Goal: Book appointment/travel/reservation

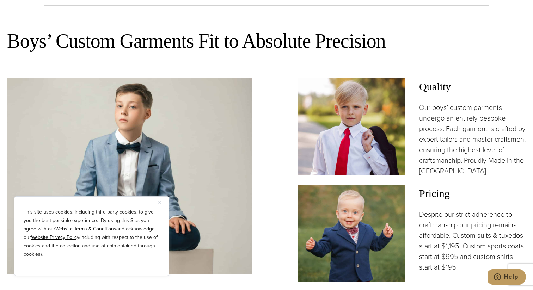
scroll to position [418, 0]
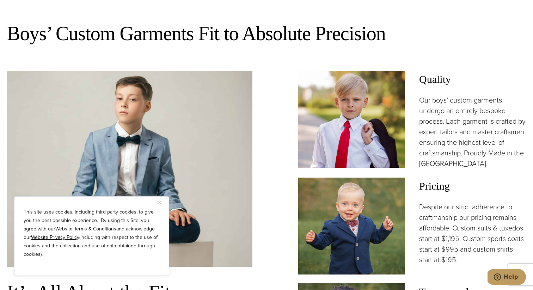
click at [160, 202] on img "Close" at bounding box center [158, 202] width 3 height 3
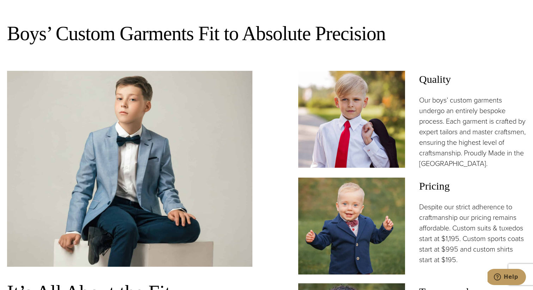
click at [266, 180] on div "It’s All About the Fit If there is one piece of information you take from us, l…" at bounding box center [266, 225] width 518 height 309
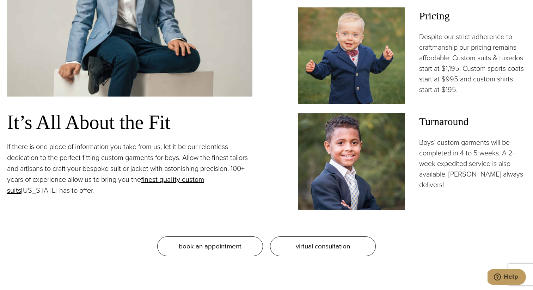
scroll to position [588, 0]
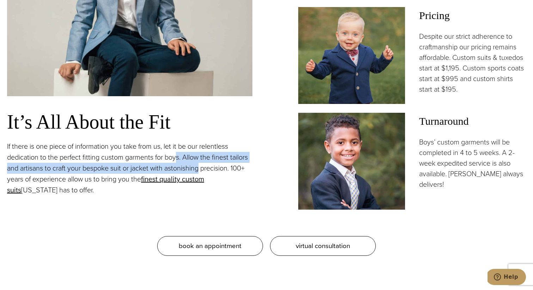
drag, startPoint x: 201, startPoint y: 146, endPoint x: 176, endPoint y: 144, distance: 25.0
click at [176, 144] on p "If there is one piece of information you take from us, let it be our relentless…" at bounding box center [129, 168] width 245 height 55
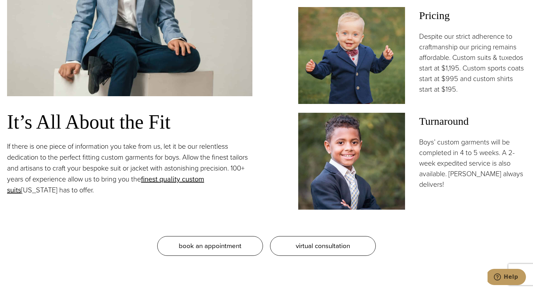
click at [261, 155] on div "It’s All About the Fit If there is one piece of information you take from us, l…" at bounding box center [266, 54] width 518 height 309
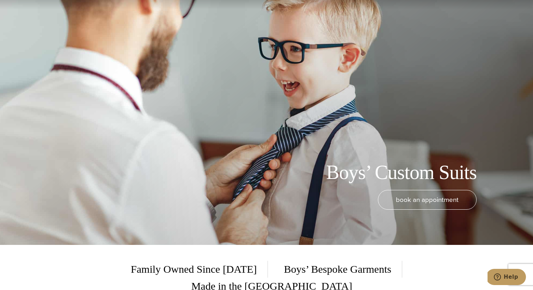
scroll to position [0, 0]
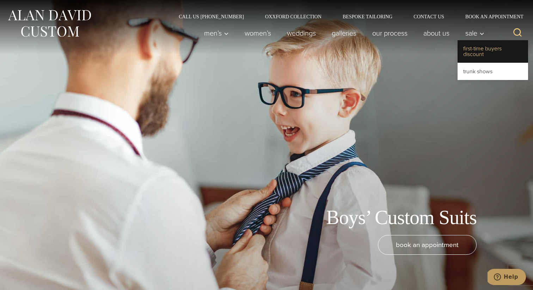
click at [480, 44] on link "First-Time Buyers Discount" at bounding box center [492, 51] width 70 height 23
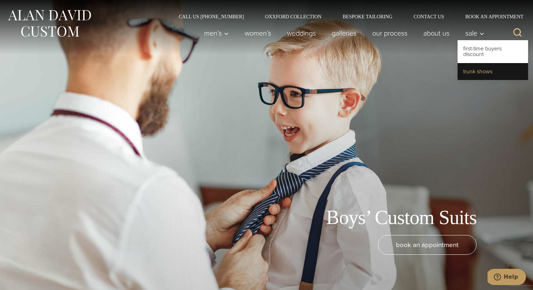
click at [474, 68] on link "Trunk Shows" at bounding box center [492, 71] width 70 height 17
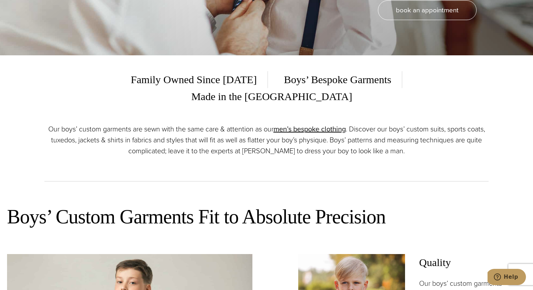
scroll to position [237, 0]
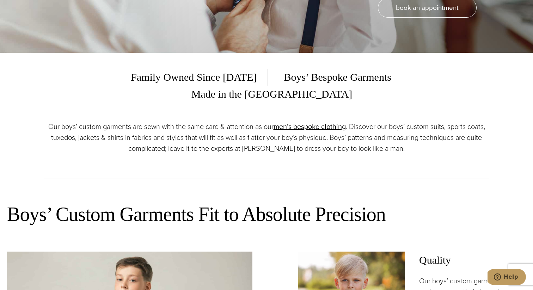
click at [348, 163] on div "Family Owned Since 1913 Boys’ Bespoke Garments Made in the USA Our boys’ custom…" at bounding box center [266, 120] width 458 height 135
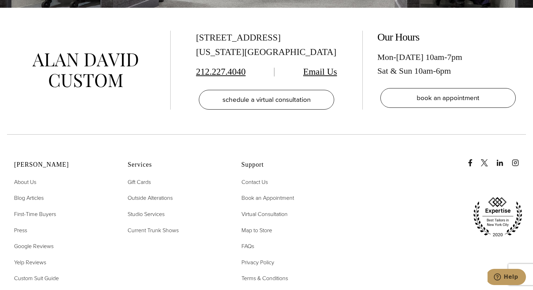
scroll to position [2893, 0]
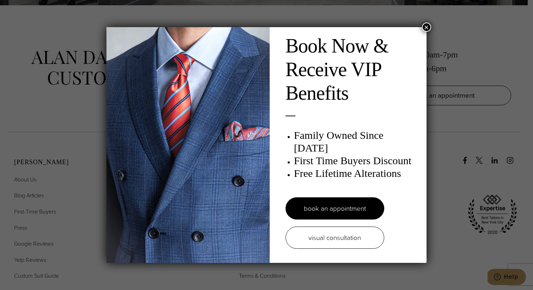
click at [425, 29] on button "×" at bounding box center [426, 27] width 9 height 9
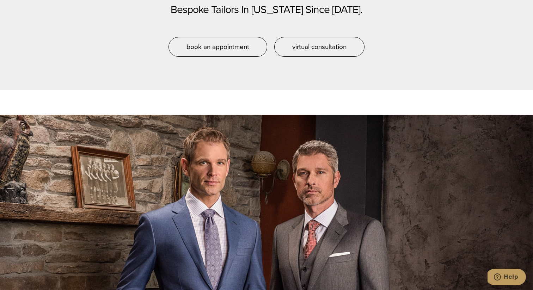
scroll to position [1820, 0]
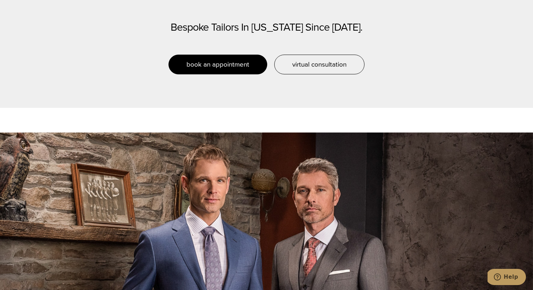
click at [219, 60] on span "book an appointment" at bounding box center [217, 64] width 63 height 10
